Goal: Transaction & Acquisition: Subscribe to service/newsletter

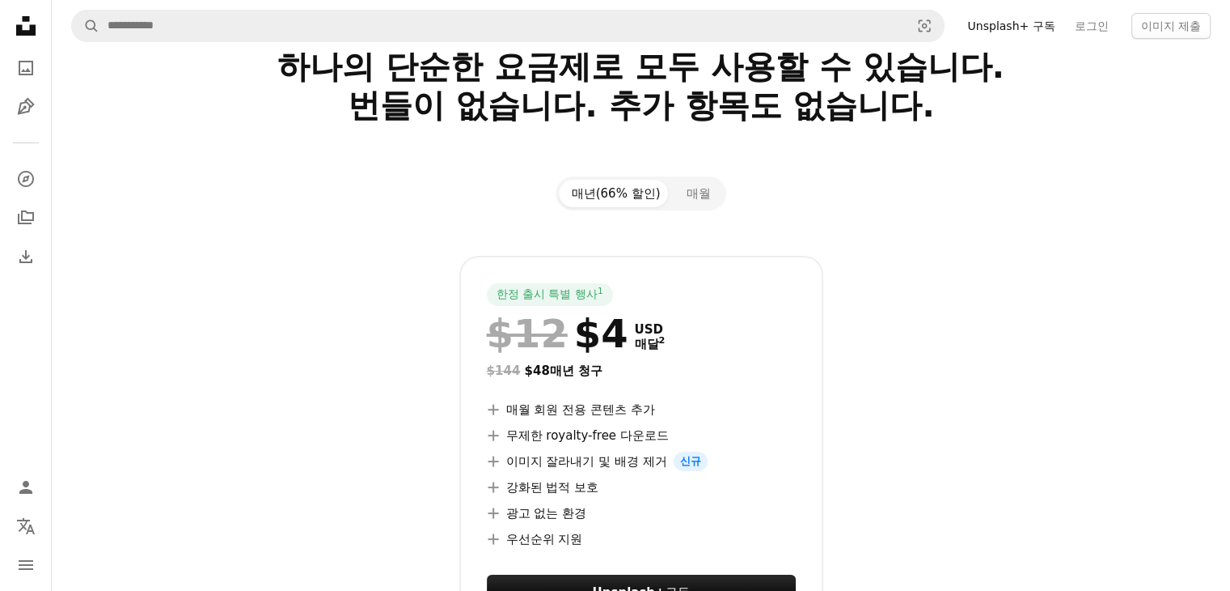
scroll to position [81, 0]
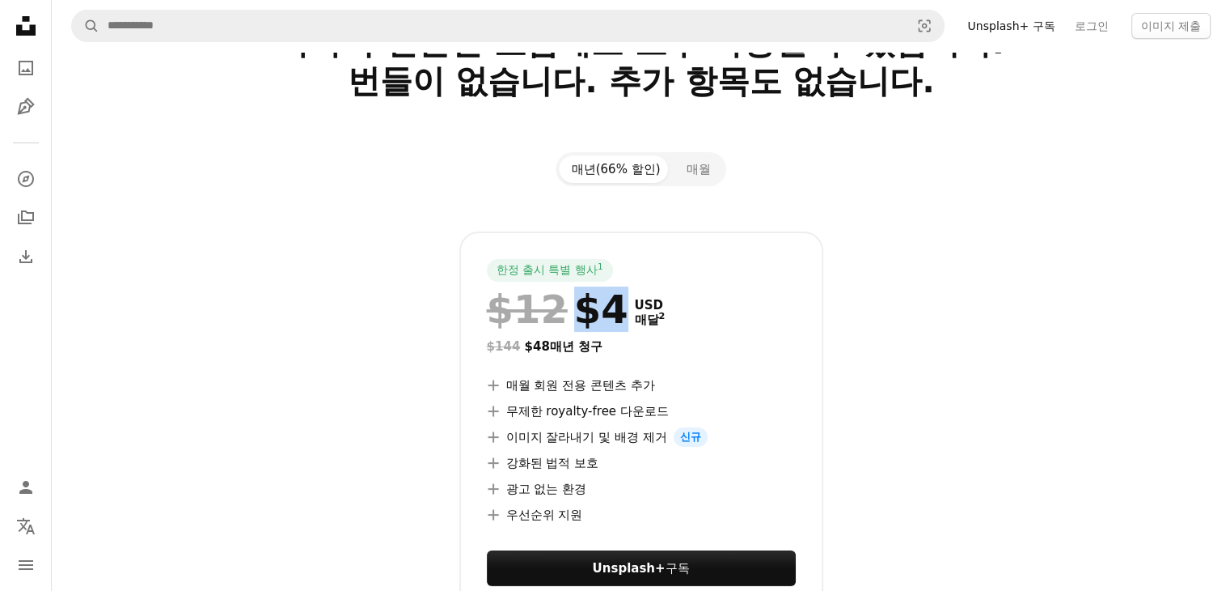
drag, startPoint x: 604, startPoint y: 315, endPoint x: 565, endPoint y: 309, distance: 39.2
click at [565, 309] on div "$12 $4" at bounding box center [558, 309] width 142 height 42
copy div "$4"
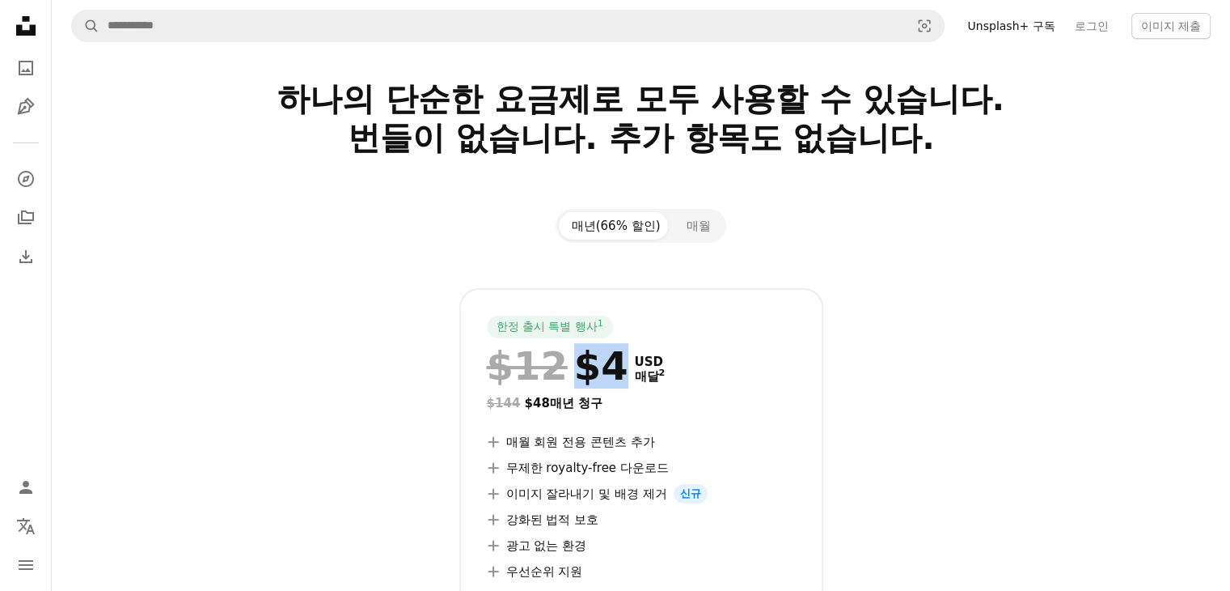
scroll to position [0, 0]
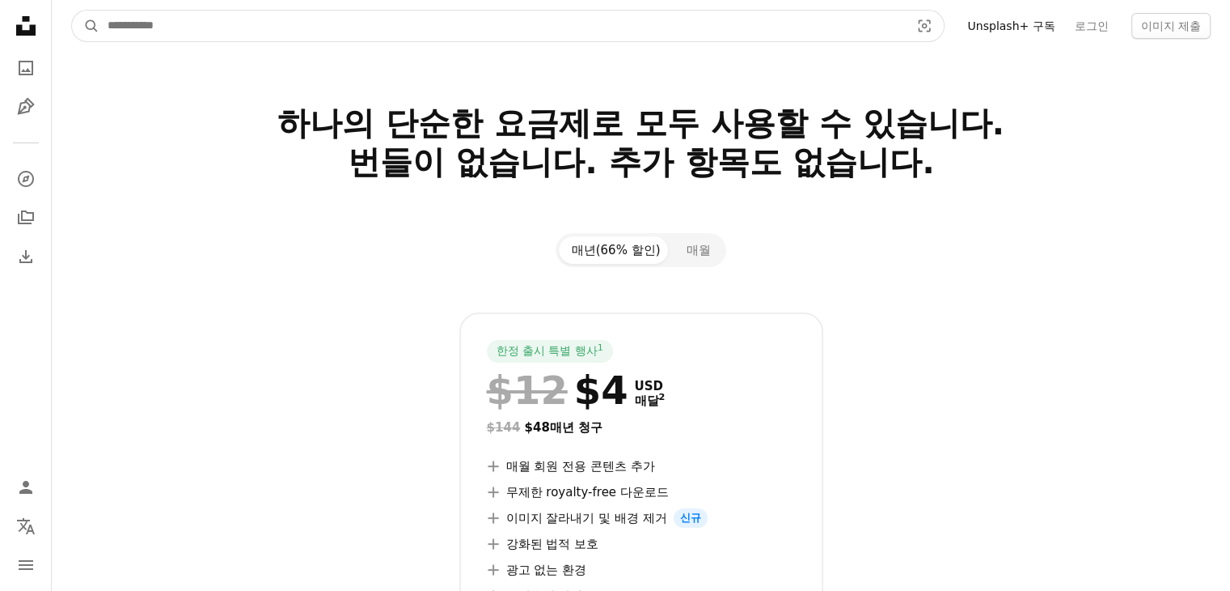
click at [128, 37] on input "사이트 전체에서 이미지 찾기" at bounding box center [502, 26] width 806 height 31
type input "*"
type input "******"
click at [72, 11] on button "A magnifying glass" at bounding box center [86, 26] width 28 height 31
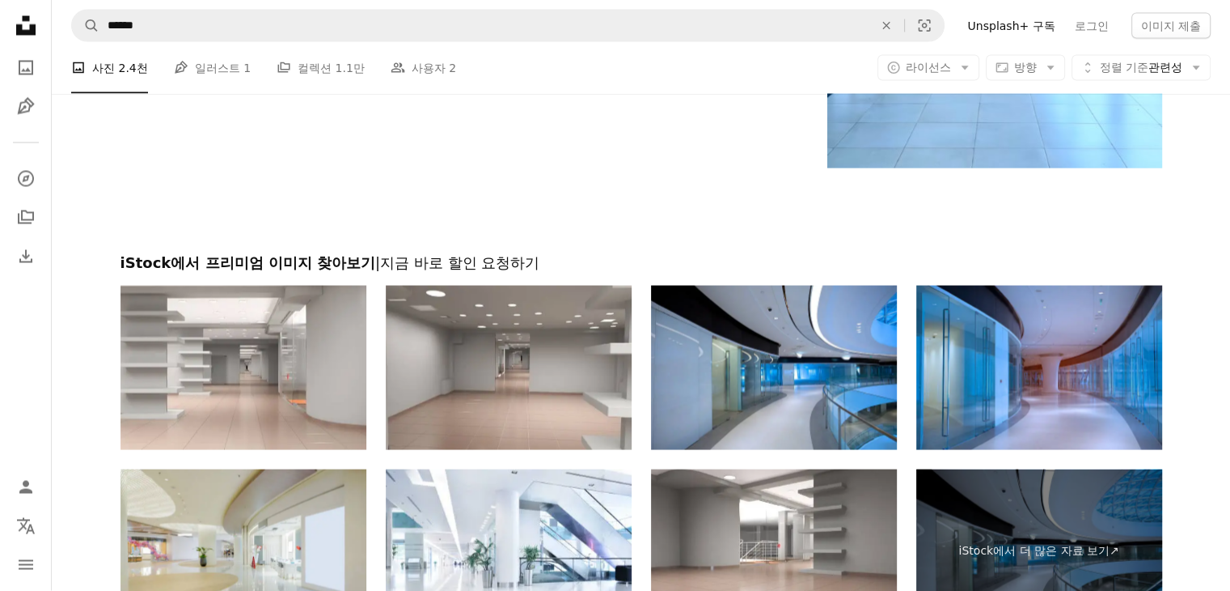
scroll to position [3398, 0]
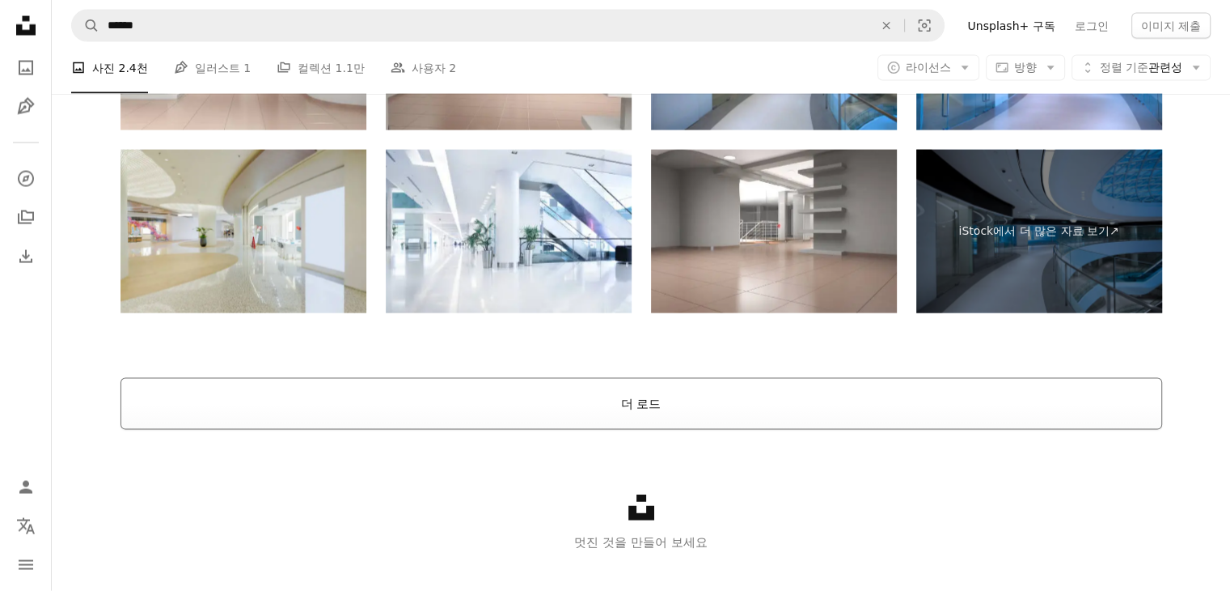
click at [637, 406] on button "더 로드" at bounding box center [642, 404] width 1042 height 52
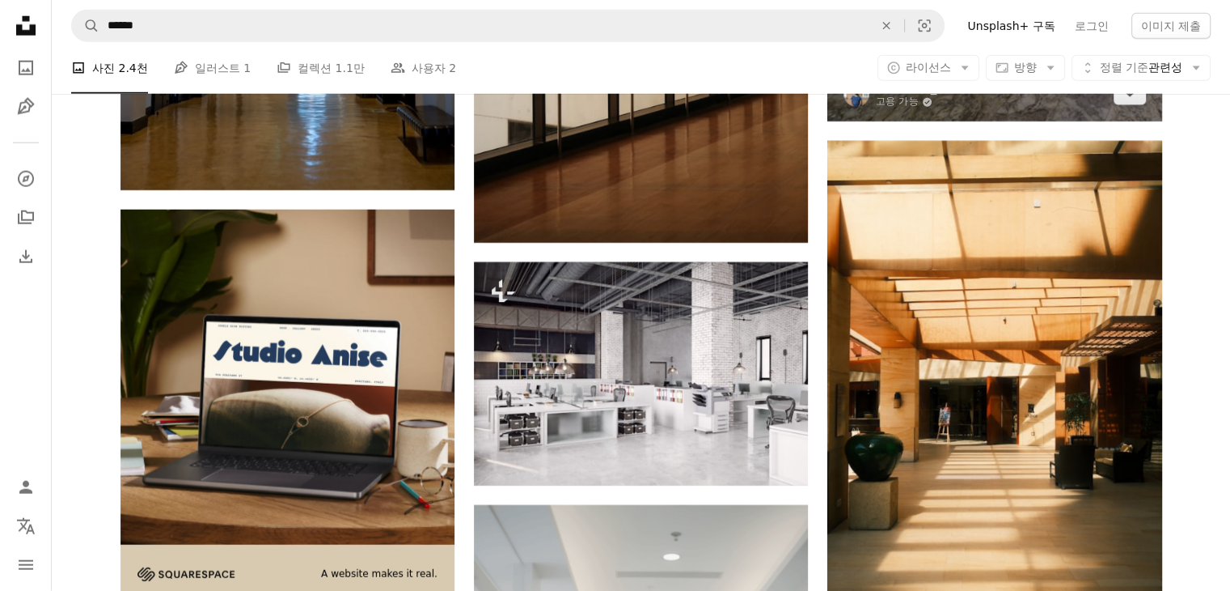
scroll to position [4405, 0]
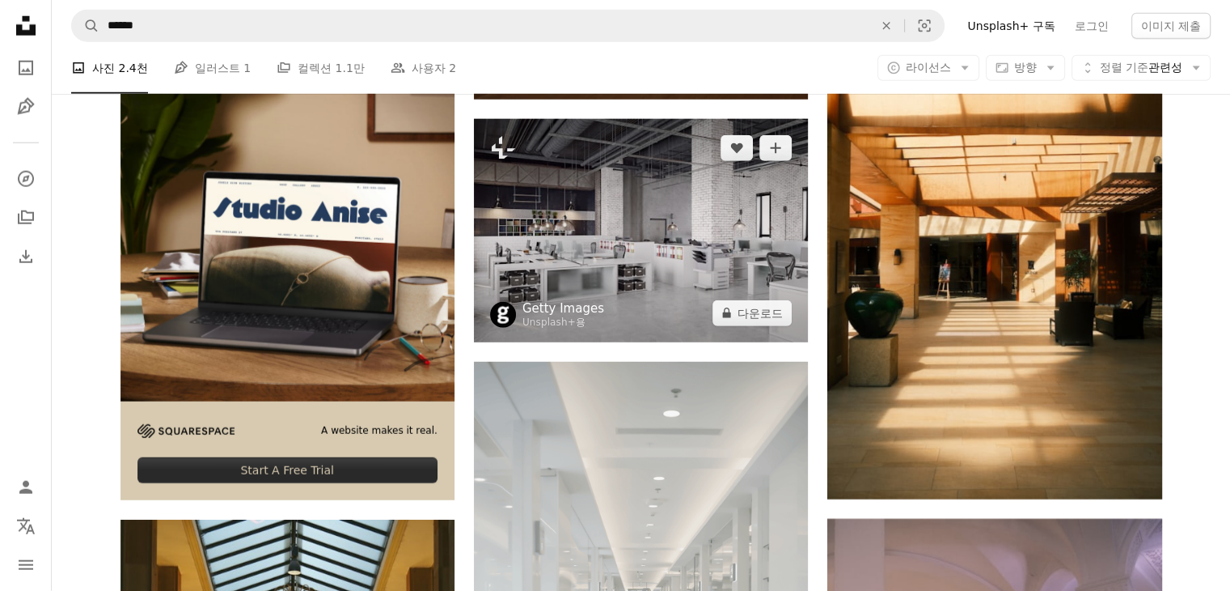
click at [567, 306] on link "Getty Images" at bounding box center [564, 308] width 82 height 16
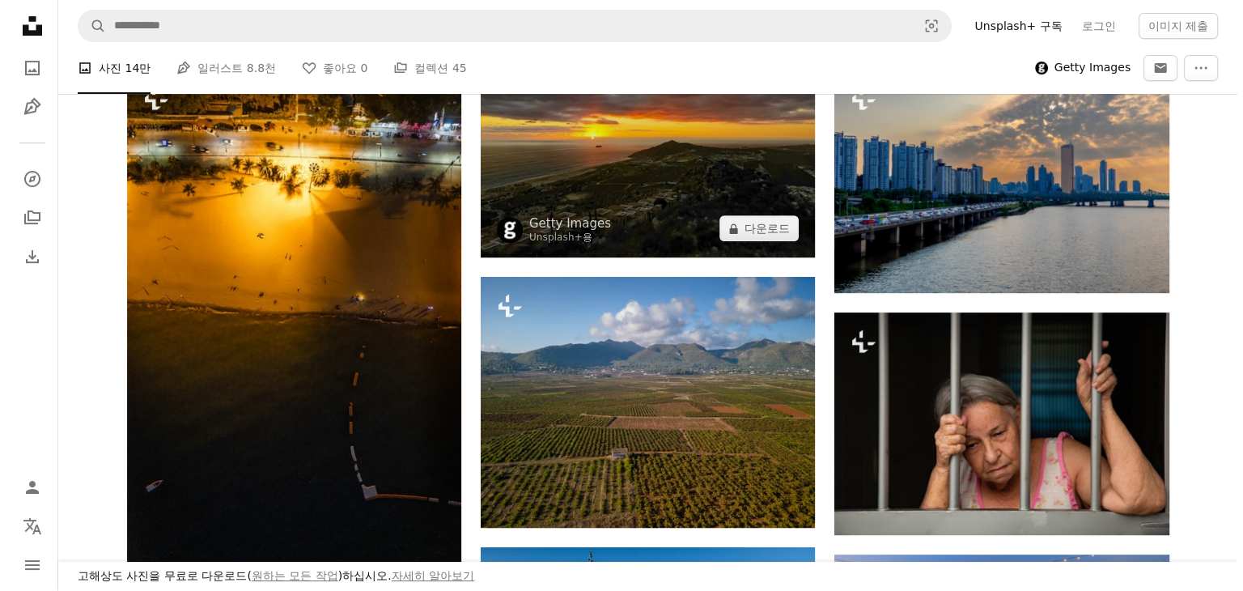
scroll to position [404, 0]
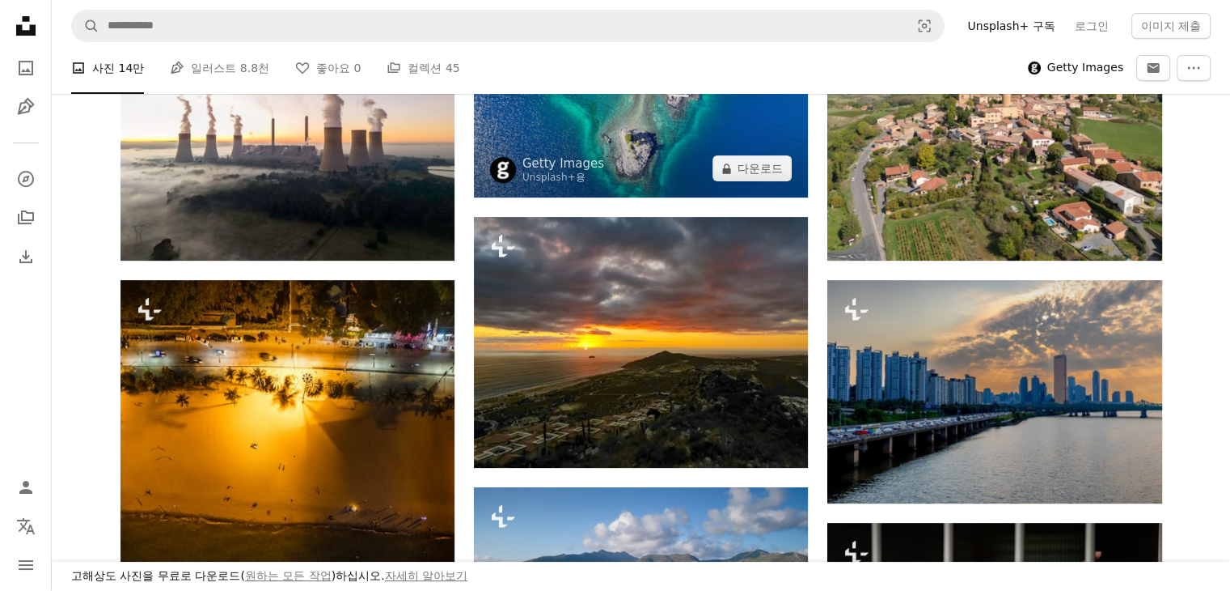
click at [644, 180] on img at bounding box center [641, 104] width 334 height 188
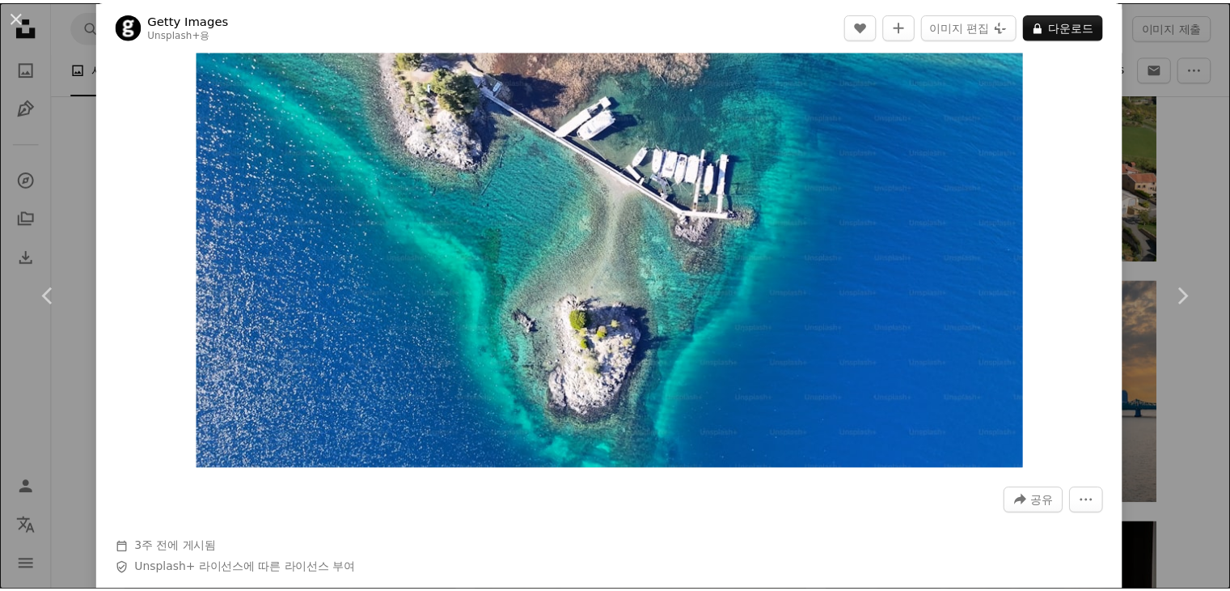
scroll to position [81, 0]
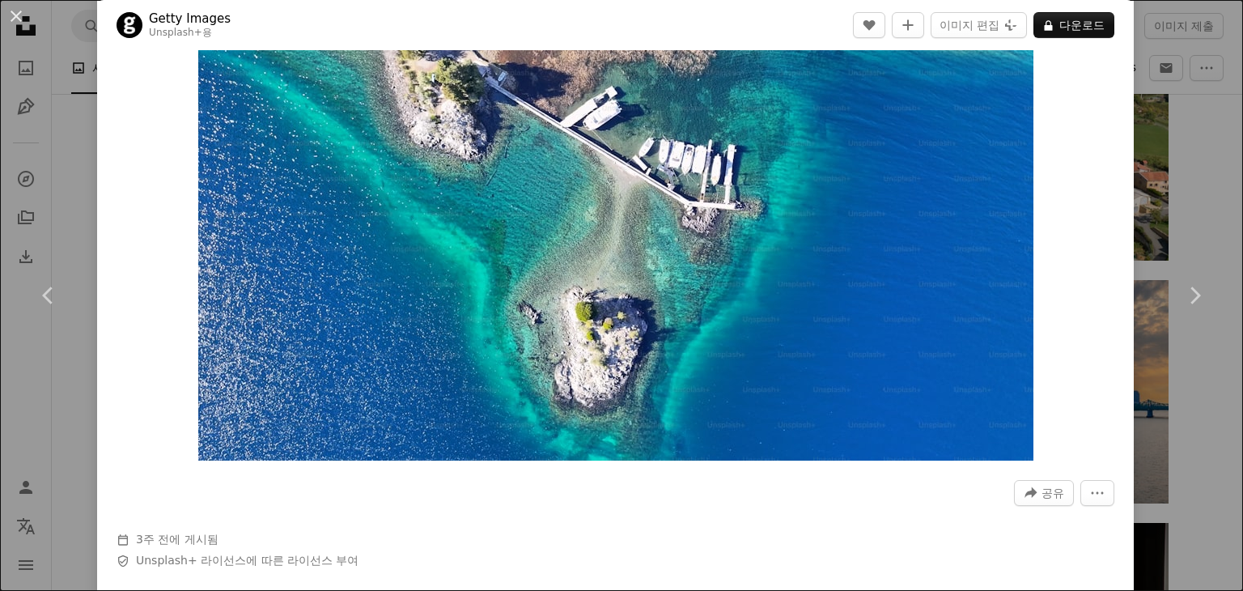
click at [1167, 83] on div "An X shape Chevron left Chevron right Getty Images Unsplash+ 용 A heart A plus s…" at bounding box center [621, 295] width 1243 height 591
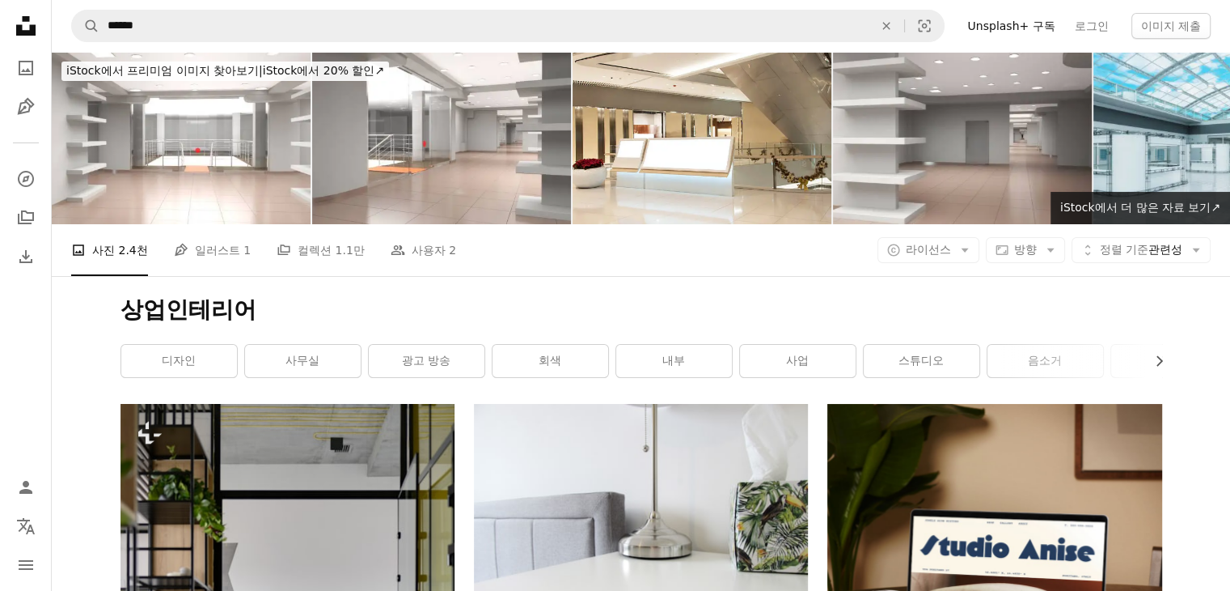
click at [931, 265] on div "A photo 사진 2.4천 Pen Tool 일러스트 1 A stack of folders 컬렉션 1.1만 People 사용자 2 A copy…" at bounding box center [641, 250] width 1140 height 52
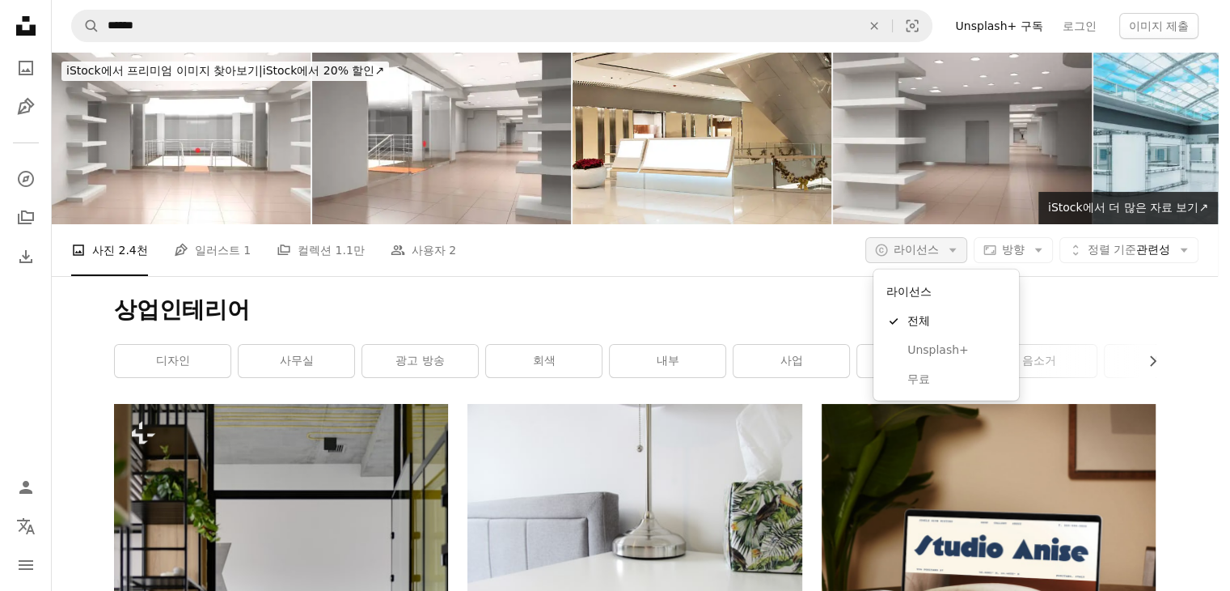
click at [931, 256] on span "라이선스" at bounding box center [916, 249] width 45 height 13
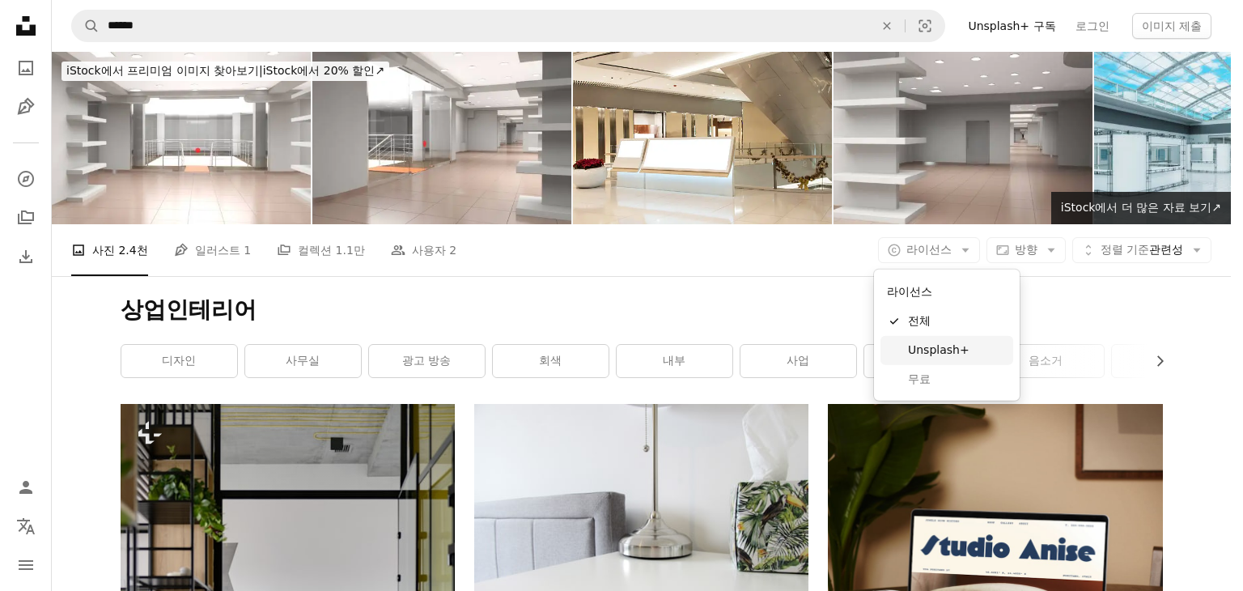
click at [956, 353] on span "Unsplash+" at bounding box center [957, 350] width 99 height 16
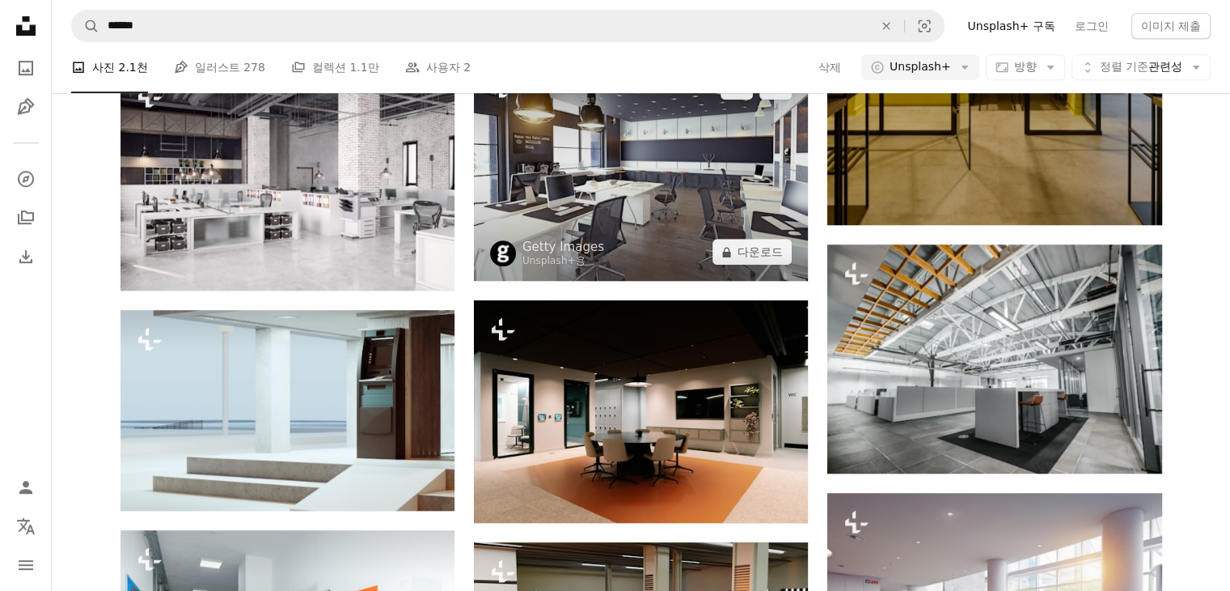
scroll to position [1294, 0]
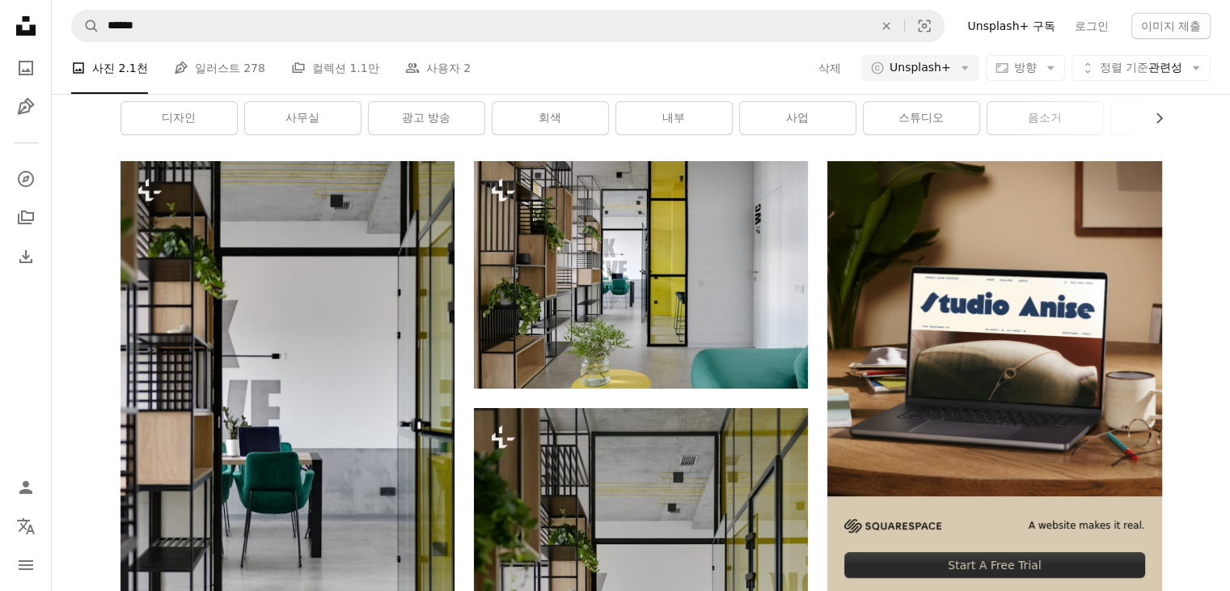
click at [38, 331] on nav "Unsplash logo Unsplash 홈 A photo Pen Tool A compass A stack of folders Download…" at bounding box center [26, 295] width 52 height 591
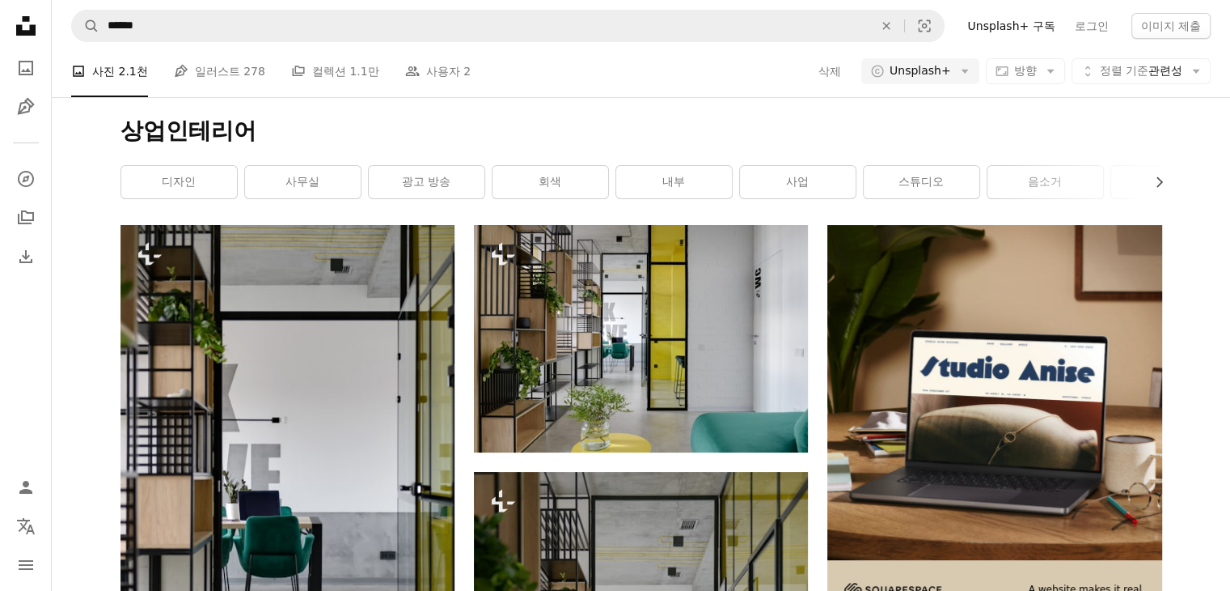
scroll to position [0, 0]
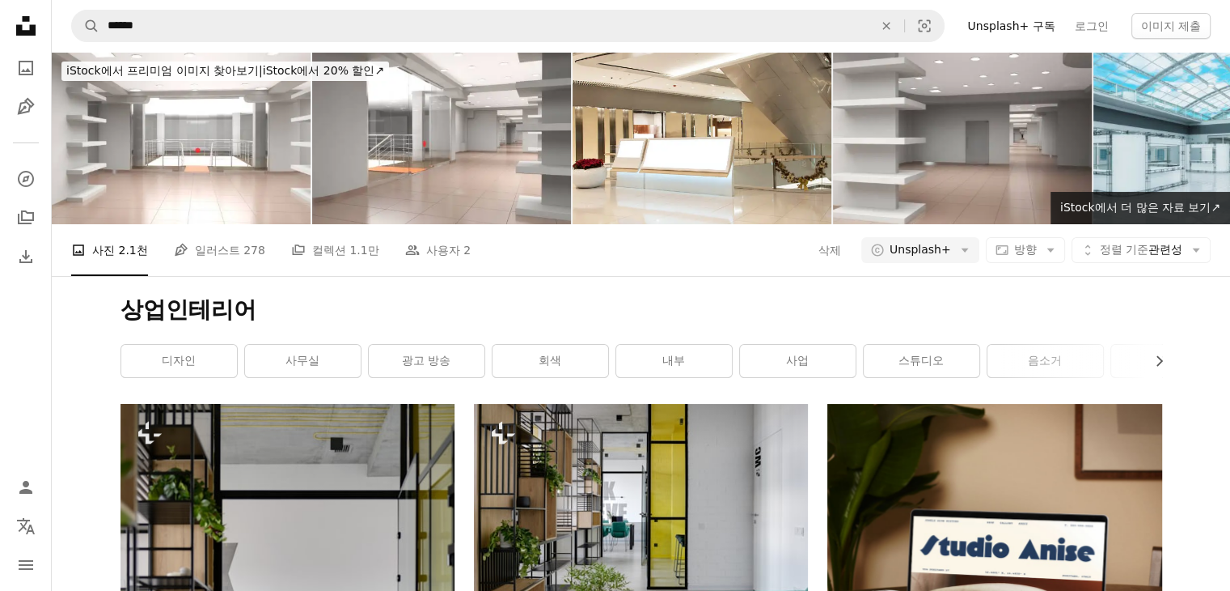
click at [16, 19] on icon "Unsplash logo Unsplash 홈" at bounding box center [26, 26] width 32 height 32
